Goal: Transaction & Acquisition: Book appointment/travel/reservation

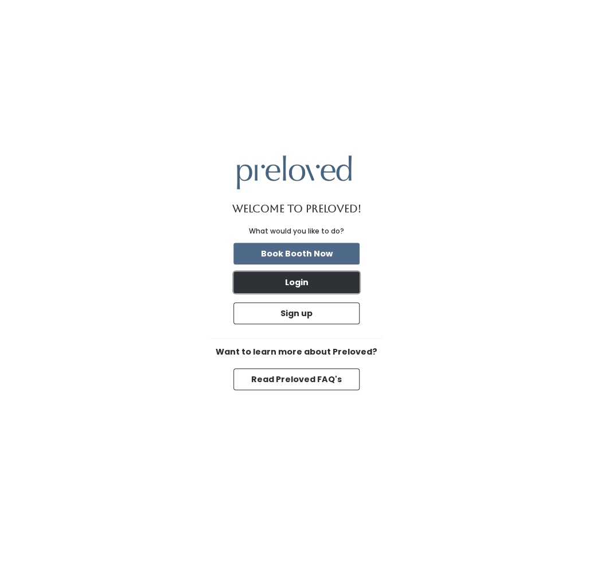
click at [299, 285] on button "Login" at bounding box center [297, 282] width 126 height 22
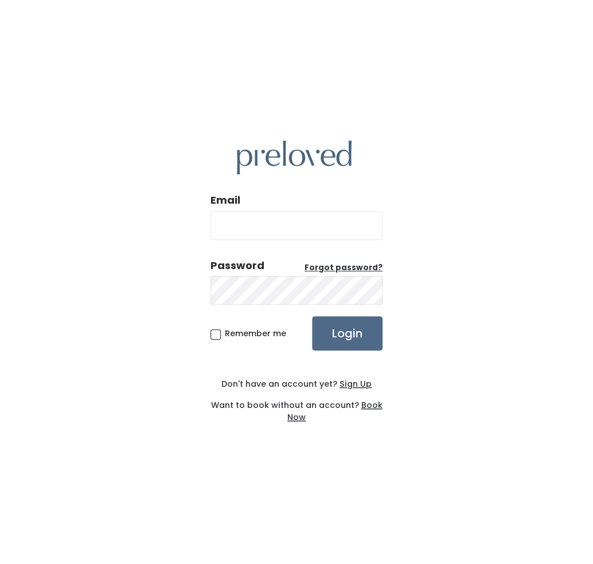
type input "elissaowen21@gmail.com"
click at [225, 329] on span "Remember me" at bounding box center [255, 333] width 61 height 11
click at [225, 329] on input "Remember me" at bounding box center [228, 331] width 7 height 7
click at [225, 334] on span "Remember me" at bounding box center [255, 333] width 61 height 11
click at [225, 334] on input "Remember me" at bounding box center [228, 331] width 7 height 7
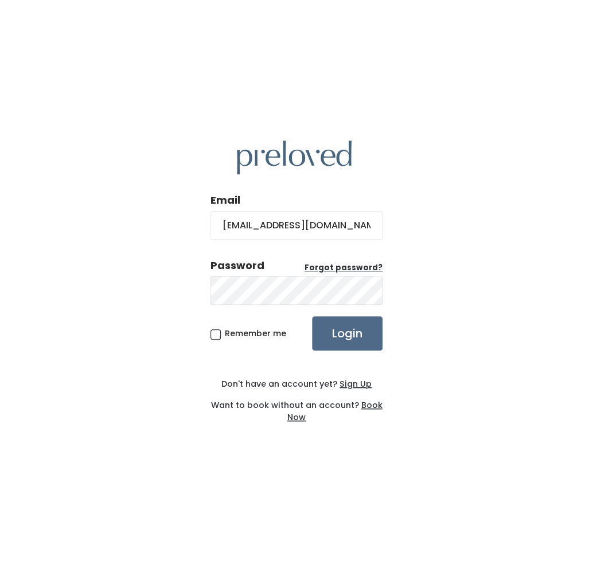
click at [225, 335] on span "Remember me" at bounding box center [255, 333] width 61 height 11
click at [225, 335] on input "Remember me" at bounding box center [228, 331] width 7 height 7
checkbox input "true"
click at [329, 341] on input "Login" at bounding box center [347, 333] width 71 height 34
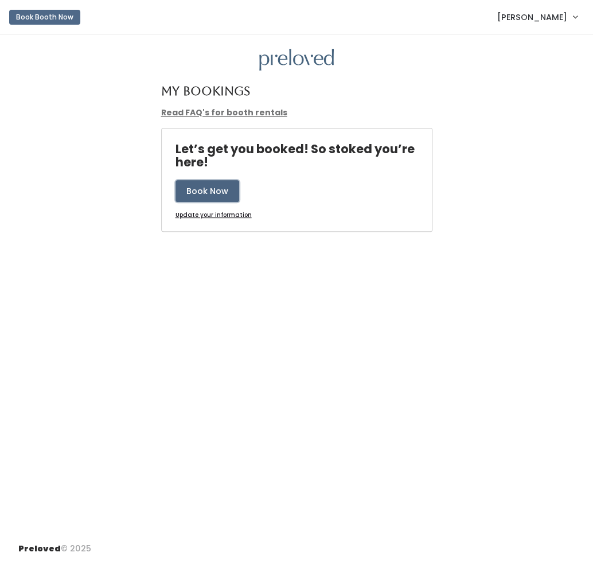
click at [224, 189] on button "Book Now" at bounding box center [208, 191] width 64 height 22
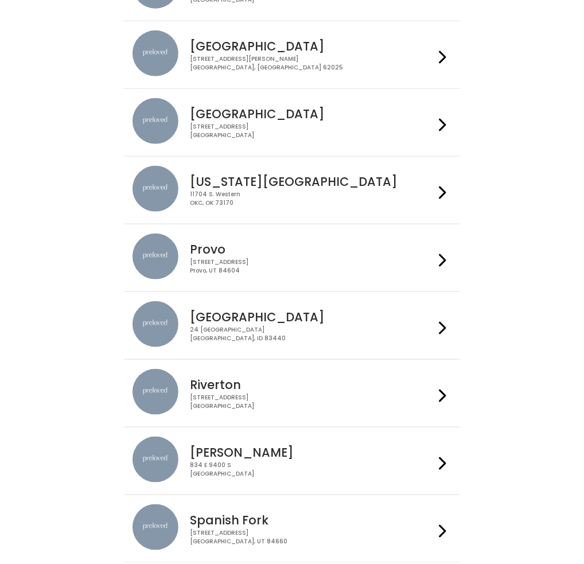
scroll to position [172, 0]
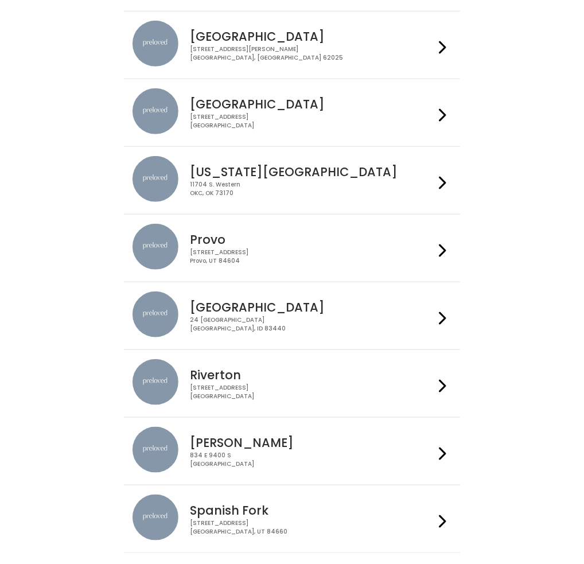
click at [306, 242] on h4 "Provo" at bounding box center [312, 239] width 244 height 13
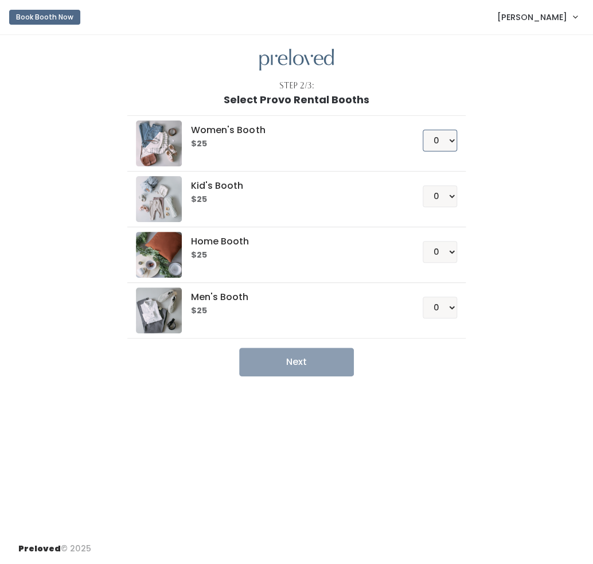
click at [452, 143] on select "0 1 2 3 4" at bounding box center [440, 141] width 34 height 22
select select "1"
click at [423, 130] on select "0 1 2 3 4" at bounding box center [440, 141] width 34 height 22
click at [326, 352] on button "Next" at bounding box center [296, 362] width 115 height 29
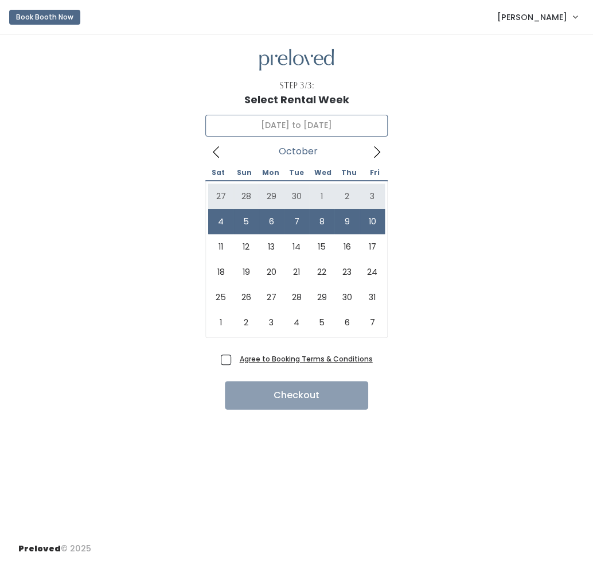
click at [220, 155] on icon at bounding box center [216, 152] width 13 height 13
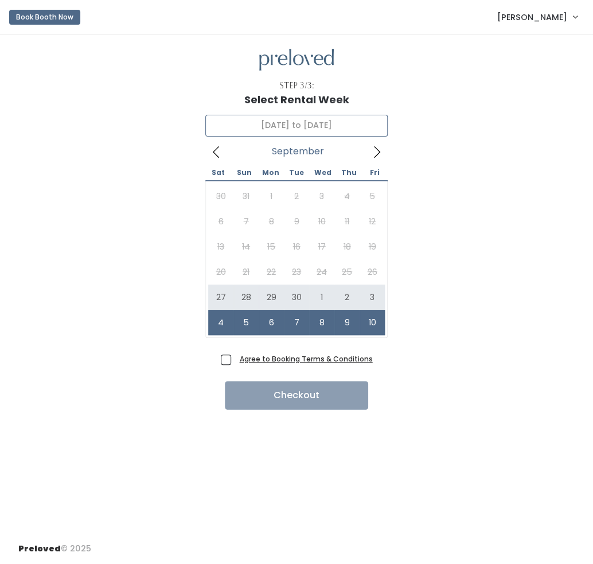
type input "[DATE] to [DATE]"
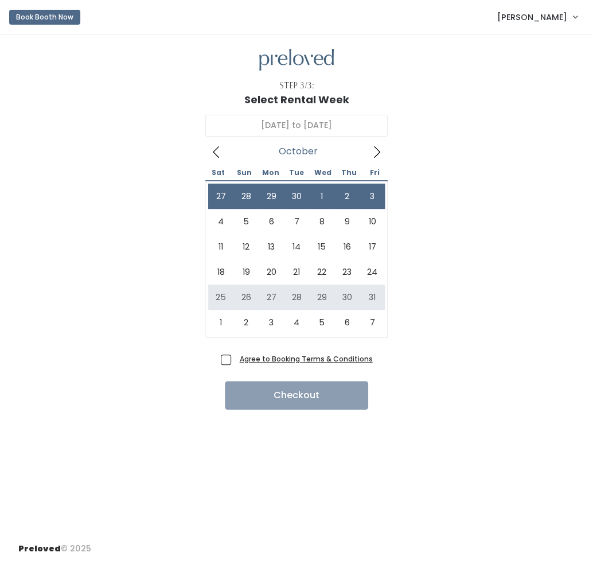
click at [235, 364] on span "Agree to Booking Terms & Conditions" at bounding box center [304, 358] width 138 height 11
click at [235, 360] on input "Agree to Booking Terms & Conditions" at bounding box center [238, 356] width 7 height 7
checkbox input "true"
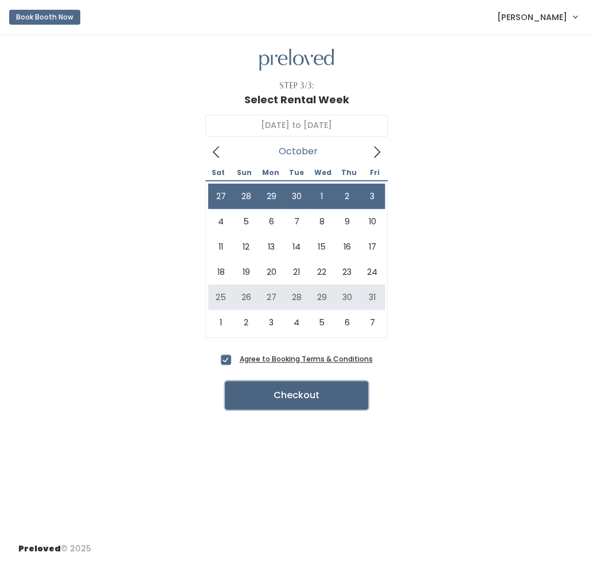
click at [262, 390] on button "Checkout" at bounding box center [296, 395] width 143 height 29
